Goal: Browse casually: Explore the website without a specific task or goal

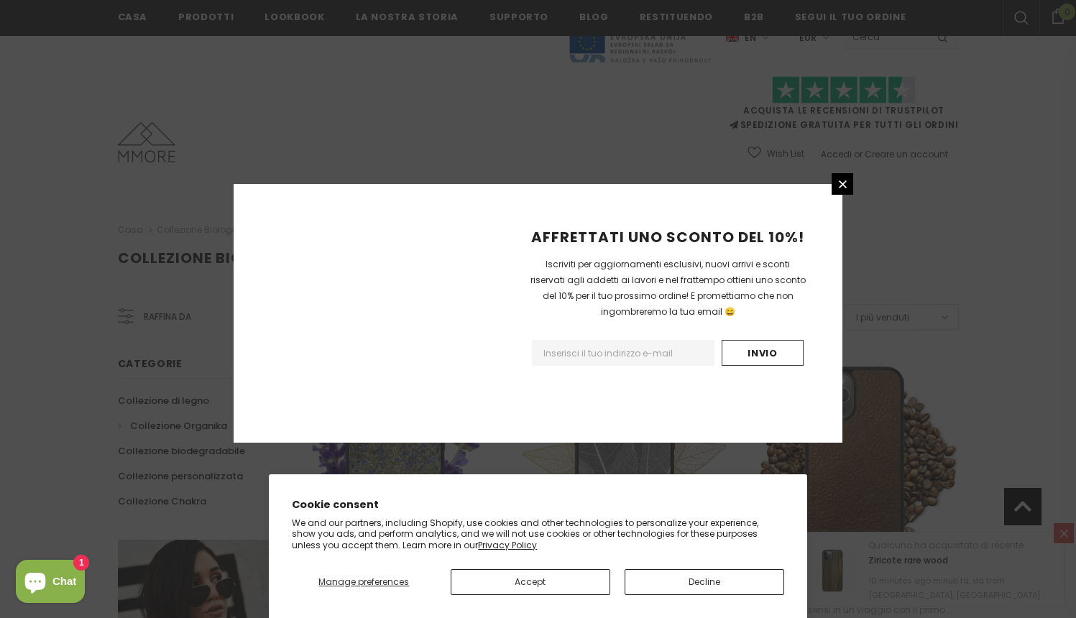
scroll to position [1623, 0]
